Goal: Information Seeking & Learning: Learn about a topic

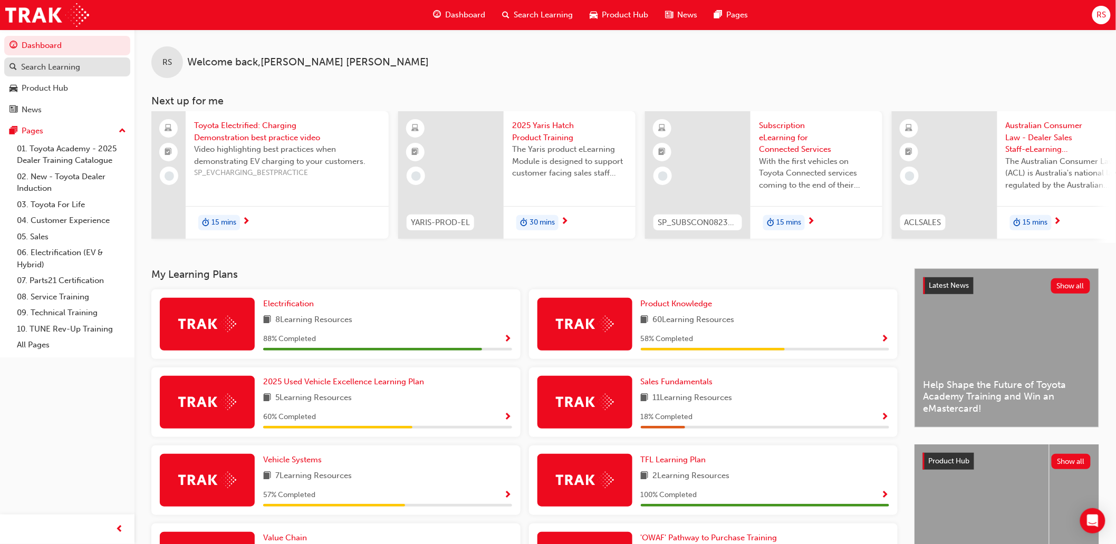
click at [88, 69] on div "Search Learning" at bounding box center [67, 67] width 116 height 13
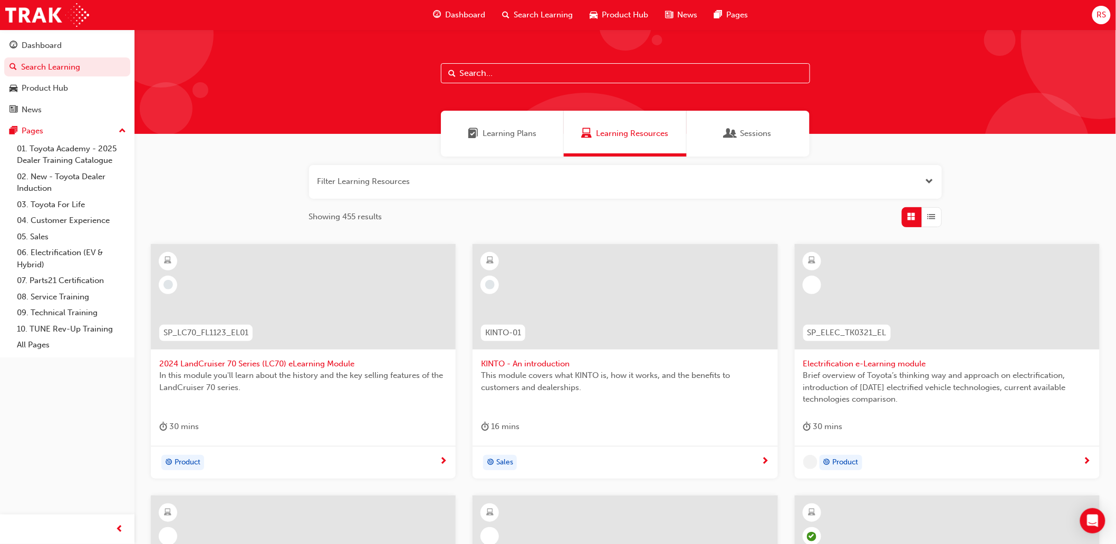
click at [608, 64] on input "text" at bounding box center [625, 73] width 369 height 20
type input "tcpo"
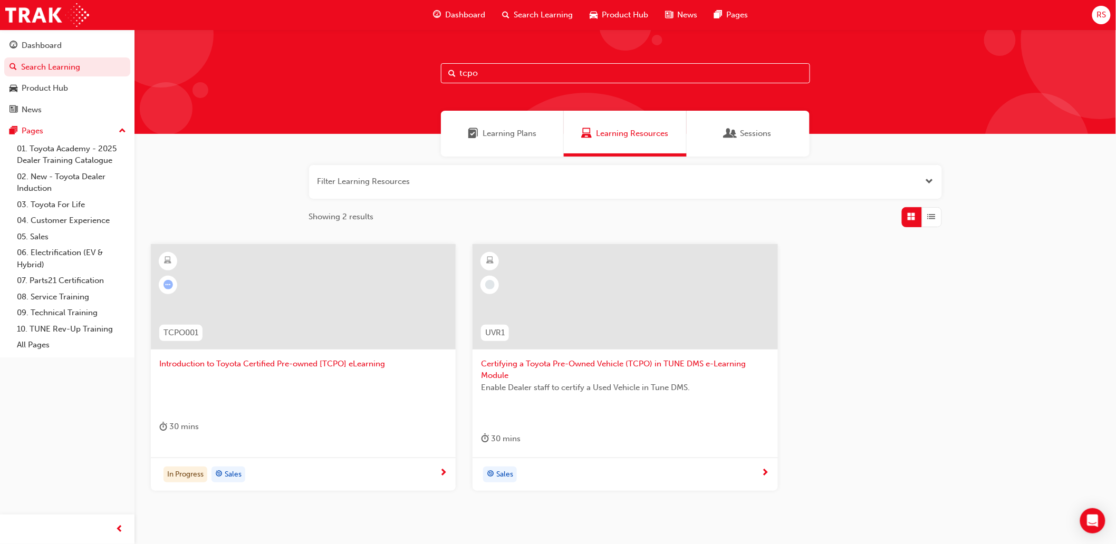
click at [904, 350] on div "TCPO001 Introduction to Toyota Certified Pre-owned [TCPO] eLearning 30 mins In …" at bounding box center [625, 376] width 966 height 264
click at [200, 363] on span "Introduction to Toyota Certified Pre-owned [TCPO] eLearning" at bounding box center [303, 364] width 288 height 12
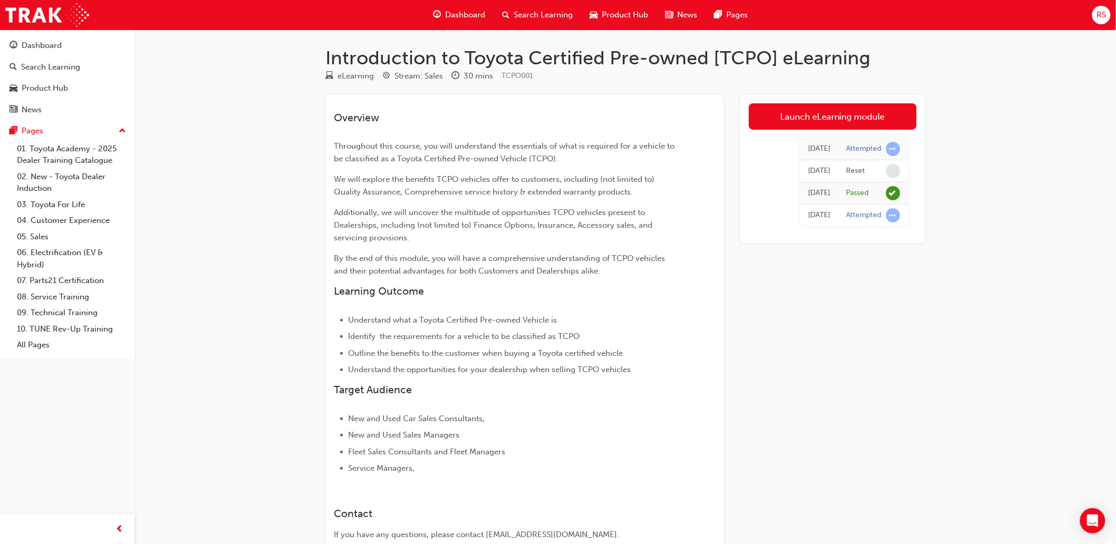
scroll to position [96, 0]
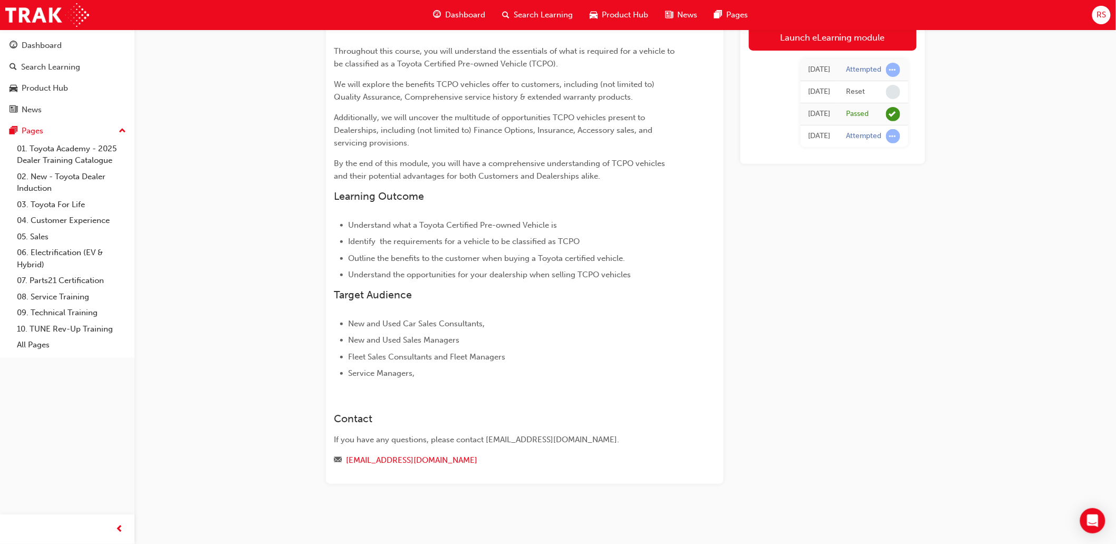
click at [956, 420] on div "Introduction to Toyota Certified Pre-owned [TCPO] eLearning eLearning Stream: S…" at bounding box center [558, 224] width 1116 height 639
click at [838, 213] on div "Launch eLearning module [DATE] Attempted [DATE] Reset [DATE] Passed [DATE] Atte…" at bounding box center [833, 242] width 185 height 484
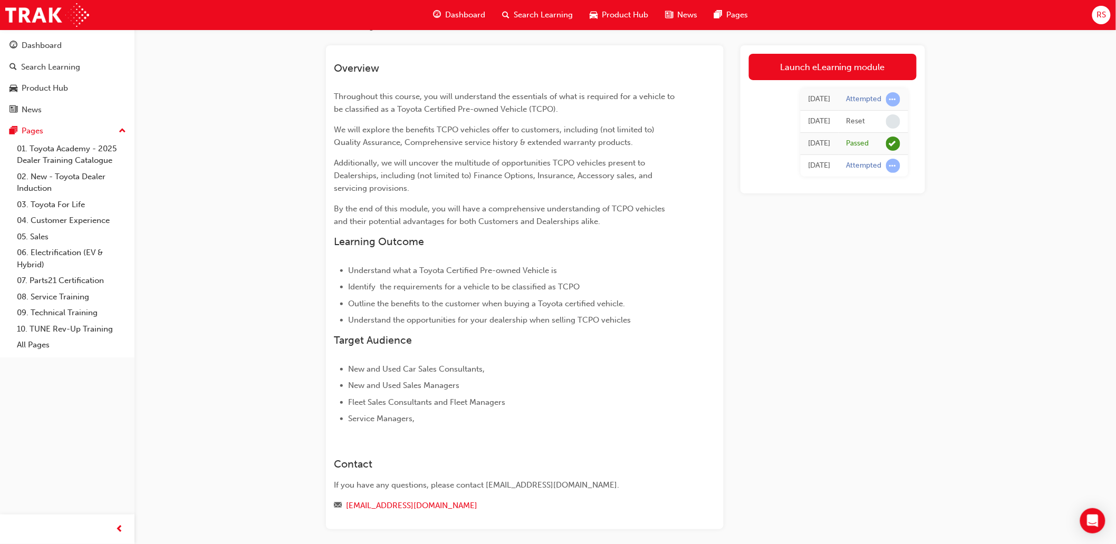
scroll to position [0, 0]
